Goal: Task Accomplishment & Management: Manage account settings

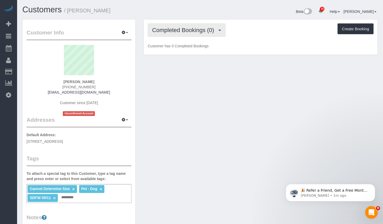
click at [182, 29] on span "Completed Bookings (0)" at bounding box center [184, 30] width 65 height 7
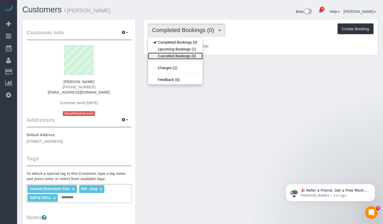
click at [173, 54] on link "Cancelled Bookings (0)" at bounding box center [175, 56] width 55 height 7
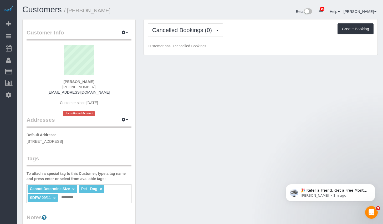
drag, startPoint x: 173, startPoint y: 54, endPoint x: 179, endPoint y: 42, distance: 13.0
click at [173, 53] on div "Cancelled Bookings (0) Completed Bookings (0) Upcoming Bookings (1) Cancelled B…" at bounding box center [261, 36] width 234 height 35
click at [181, 33] on button "Cancelled Bookings (0)" at bounding box center [186, 29] width 76 height 13
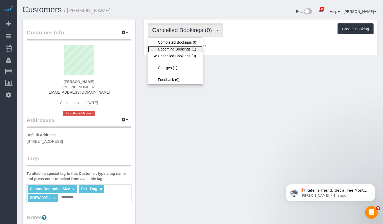
click at [177, 46] on link "Upcoming Bookings (1)" at bounding box center [175, 49] width 55 height 7
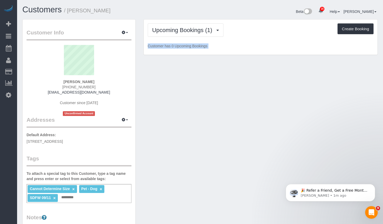
click at [212, 80] on div "Customer Info Edit Contact Info Send Message Email Preferences Special Sales Ta…" at bounding box center [199, 200] width 363 height 362
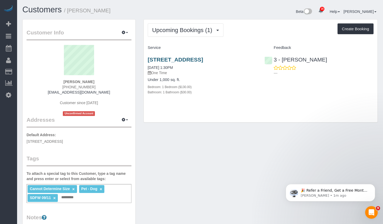
click at [192, 56] on div "84 Havemeyer Street, Apt. 9, Brooklyn, NY 11211 09/11/2025 1:30PM One Time Unde…" at bounding box center [202, 78] width 117 height 53
click at [192, 58] on link "84 Havemeyer Street, Apt. 9, Brooklyn, NY 11211" at bounding box center [175, 59] width 55 height 6
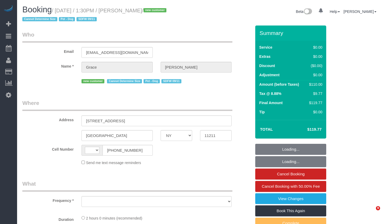
select select "NY"
select select "string:[GEOGRAPHIC_DATA]"
select select "1"
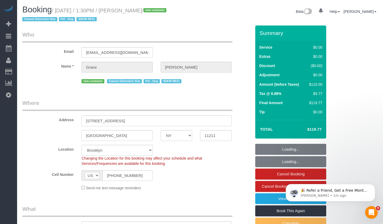
select select "object:885"
select select "string:stripe-pm_1S6Coa4VGloSiKo7HcFPUnNZ"
select select "number:89"
select select "number:90"
select select "number:13"
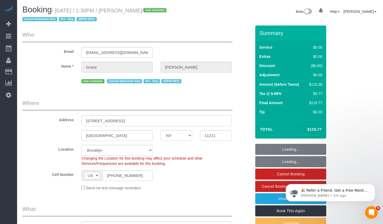
select select "number:5"
select select "1"
select select "object:1467"
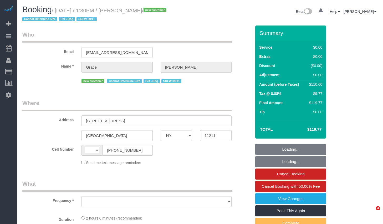
select select "NY"
select select "string:[GEOGRAPHIC_DATA]"
select select "string:stripe-pm_1S6Coa4VGloSiKo7HcFPUnNZ"
select select "number:89"
select select "number:90"
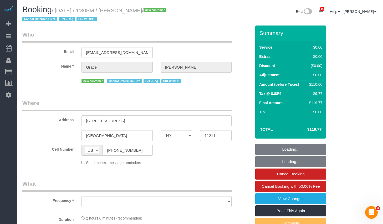
select select "number:13"
select select "number:5"
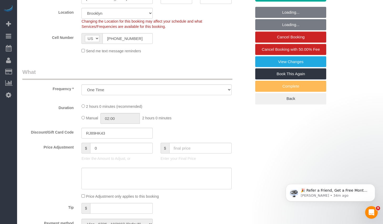
select select "object:1431"
select select "1"
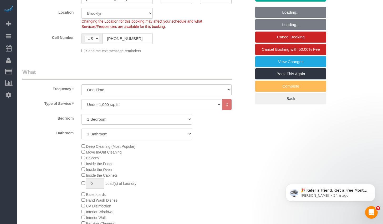
select select "1"
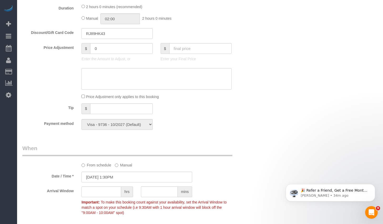
scroll to position [331, 0]
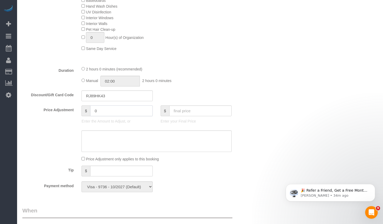
drag, startPoint x: 104, startPoint y: 110, endPoint x: 72, endPoint y: 108, distance: 31.8
click at [72, 108] on div "Price Adjustment $ 0 Enter the Amount to Adjust, or $ Enter your Final Price" at bounding box center [136, 115] width 237 height 21
type input "-55"
click at [124, 142] on textarea at bounding box center [156, 141] width 150 height 22
click at [272, 154] on div "Who Email graceyeieun@gmail.com Name * Grace Kim new customer Cannot Determine …" at bounding box center [199, 151] width 355 height 913
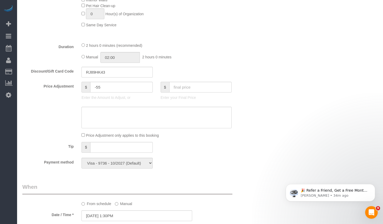
scroll to position [278, 0]
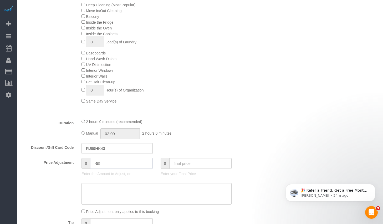
drag, startPoint x: 108, startPoint y: 163, endPoint x: 39, endPoint y: 161, distance: 69.4
click at [39, 162] on div "Price Adjustment $ -55 Enter the Amount to Adjust, or $ Enter your Final Price" at bounding box center [136, 168] width 237 height 21
click at [256, 151] on div "Who Email graceyeieun@gmail.com Name * Grace Kim new customer Cannot Determine …" at bounding box center [199, 203] width 355 height 913
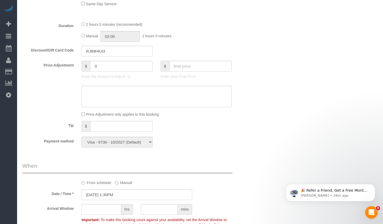
scroll to position [379, 0]
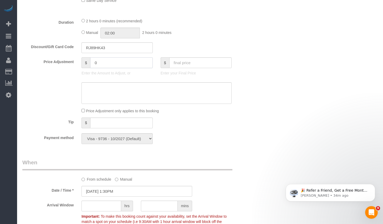
drag, startPoint x: 109, startPoint y: 61, endPoint x: 74, endPoint y: 62, distance: 35.5
click at [74, 62] on div "Price Adjustment $ 0 Enter the Amount to Adjust, or $ Enter your Final Price" at bounding box center [136, 67] width 237 height 21
type input "-59.84"
click at [251, 86] on div at bounding box center [136, 93] width 237 height 22
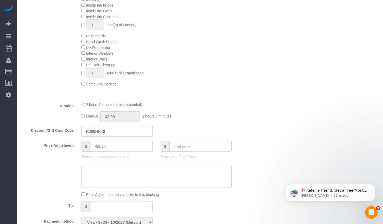
scroll to position [320, 0]
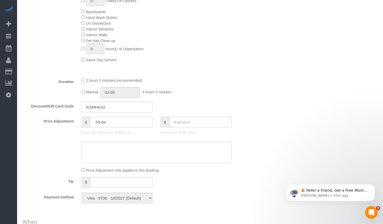
drag, startPoint x: 109, startPoint y: 122, endPoint x: 69, endPoint y: 120, distance: 39.3
click at [70, 120] on div "Price Adjustment $ -59.84 Enter the Amount to Adjust, or $ Enter your Final Pri…" at bounding box center [136, 127] width 237 height 21
click at [246, 99] on fieldset "What Frequency * One Time Weekly (20% Off) - 20.00% Every 2 Weeks (15% Off) - 1…" at bounding box center [136, 46] width 229 height 322
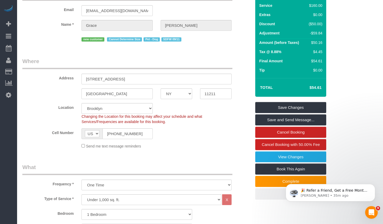
scroll to position [0, 0]
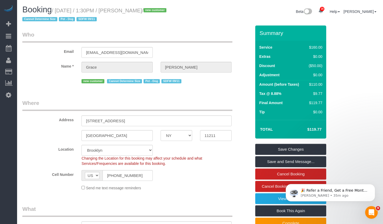
click at [246, 85] on fieldset "Who Email graceyeieun@gmail.com Name * Grace Kim new customer Cannot Determine …" at bounding box center [136, 60] width 229 height 58
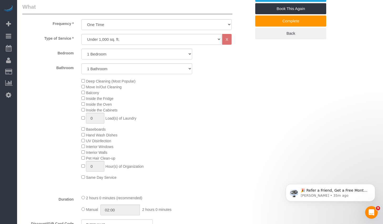
scroll to position [320, 0]
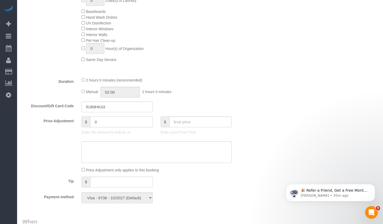
drag, startPoint x: 114, startPoint y: 120, endPoint x: 28, endPoint y: 119, distance: 86.7
click at [28, 119] on div "Price Adjustment $ 0 Enter the Amount to Adjust, or $ Enter your Final Price" at bounding box center [136, 126] width 237 height 21
type input "-55"
click at [111, 156] on textarea at bounding box center [156, 152] width 150 height 22
click at [128, 149] on textarea at bounding box center [156, 152] width 150 height 22
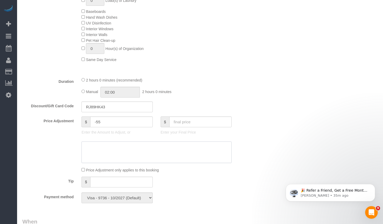
click at [135, 150] on textarea at bounding box center [156, 152] width 150 height 22
click at [111, 150] on textarea at bounding box center [156, 152] width 150 height 22
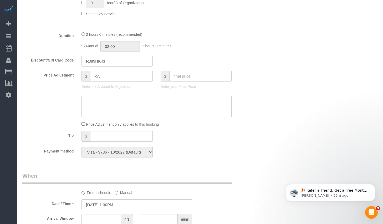
scroll to position [303, 0]
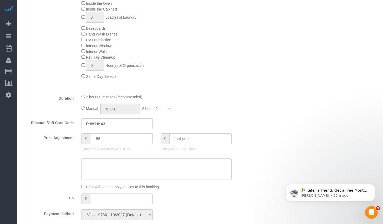
click at [207, 163] on textarea at bounding box center [156, 169] width 150 height 22
click at [131, 163] on textarea at bounding box center [156, 169] width 150 height 22
click at [127, 177] on textarea at bounding box center [156, 169] width 150 height 22
click at [131, 169] on textarea at bounding box center [156, 169] width 150 height 22
click at [118, 165] on textarea at bounding box center [156, 169] width 150 height 22
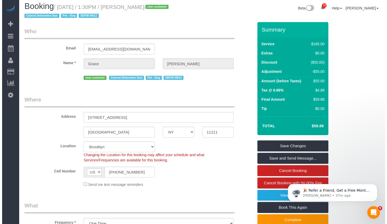
scroll to position [0, 0]
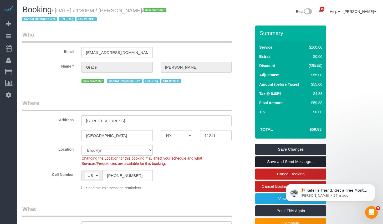
type textarea "Refund"
click at [289, 164] on link "Save and Send Message..." at bounding box center [290, 161] width 71 height 11
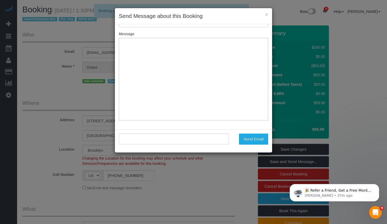
type input "Cleaning Confirmed for 09/11/2025 at 1:30pm"
type input ""Grace Kim" <graceyeieun@gmail.com>"
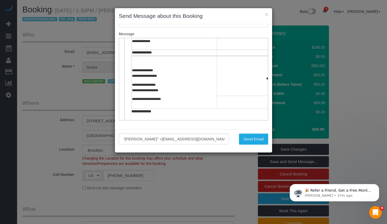
scroll to position [206, 0]
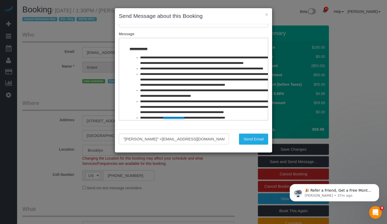
click at [246, 145] on div ""Grace Kim" <graceyeieun@gmail.com> Send Email" at bounding box center [193, 140] width 157 height 23
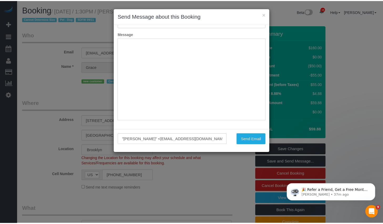
scroll to position [0, 0]
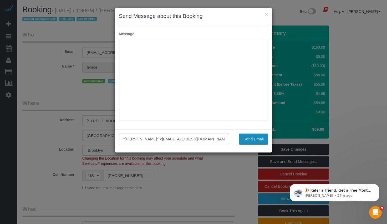
click at [247, 142] on button "Send Email" at bounding box center [253, 138] width 29 height 11
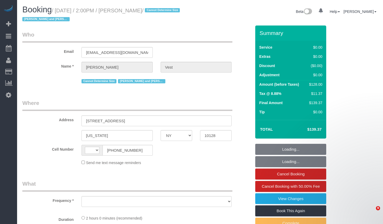
select select "NY"
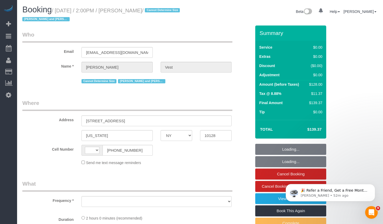
select select "string:[GEOGRAPHIC_DATA]"
select select "string:stripe-pm_1R74TQ4VGloSiKo7zsvzPauP"
select select "1"
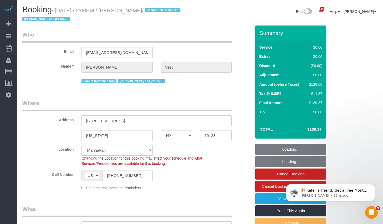
select select "object:1457"
select select "spot1"
select select "number:57"
select select "number:74"
select select "number:15"
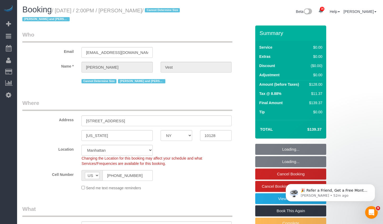
select select "number:6"
select select "1"
drag, startPoint x: 59, startPoint y: 12, endPoint x: 165, endPoint y: 10, distance: 105.9
click at [165, 10] on small "/ [DATE] / 2:00PM / [PERSON_NAME] / Cannot Determine Size [PERSON_NAME] and [PE…" at bounding box center [101, 15] width 159 height 15
copy small "[DATE] / 2:00PM / [PERSON_NAME]"
